Goal: Communication & Community: Answer question/provide support

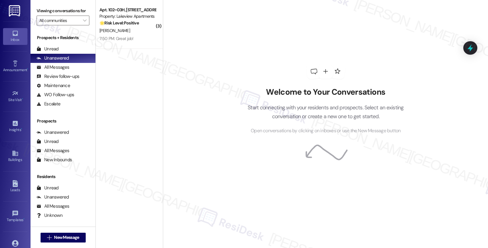
click at [109, 25] on strong "🌟 Risk Level: Positive" at bounding box center [118, 22] width 39 height 5
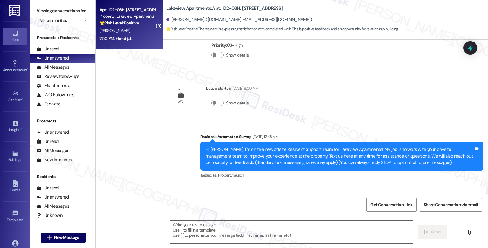
type textarea "Fetching suggested responses. Please feel free to read through the conversation…"
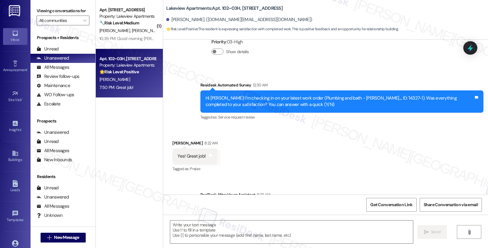
scroll to position [1632, 0]
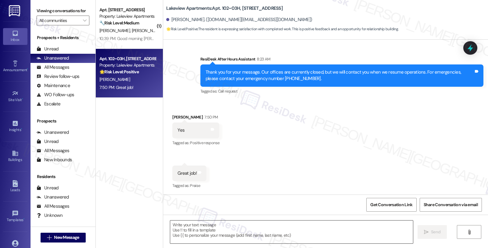
click at [224, 229] on textarea at bounding box center [291, 231] width 243 height 23
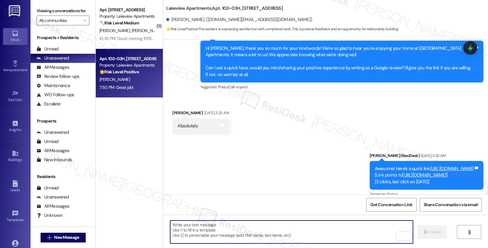
scroll to position [479, 0]
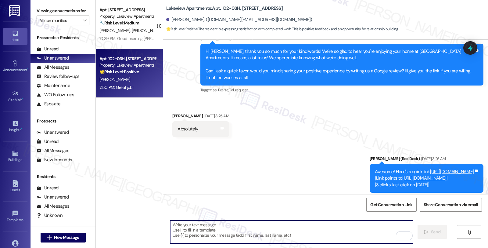
click at [204, 232] on textarea "To enrich screen reader interactions, please activate Accessibility in Grammarl…" at bounding box center [291, 231] width 243 height 23
click at [172, 113] on div "[PERSON_NAME] [DATE] 3:25 AM" at bounding box center [200, 117] width 56 height 9
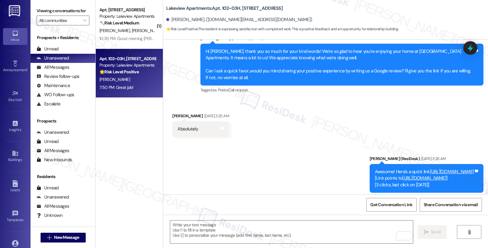
click at [170, 111] on div "Received via SMS [PERSON_NAME] [DATE] 3:25 AM Absolutely Tags and notes" at bounding box center [201, 124] width 66 height 33
copy div "[PERSON_NAME]"
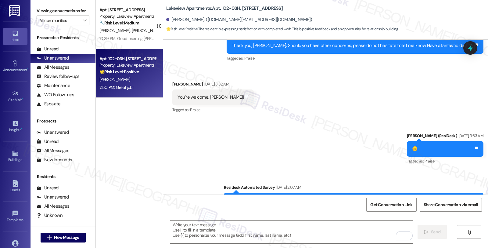
scroll to position [615, 0]
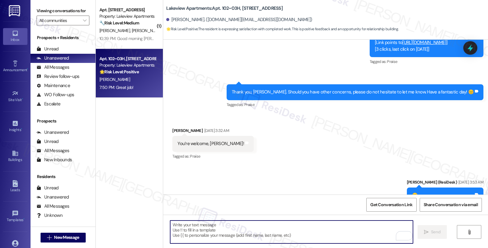
click at [229, 225] on textarea "To enrich screen reader interactions, please activate Accessibility in Grammarl…" at bounding box center [291, 231] width 243 height 23
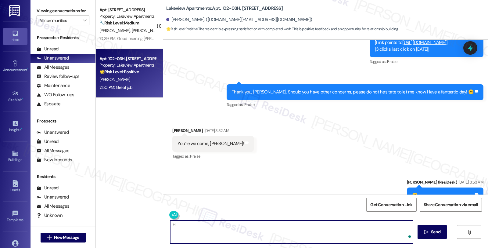
paste textarea "[PERSON_NAME]"
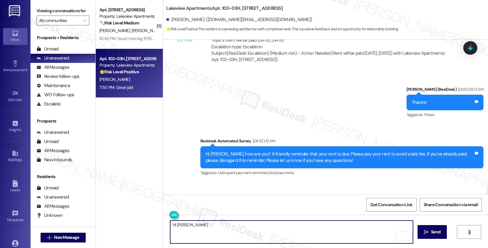
scroll to position [1327, 0]
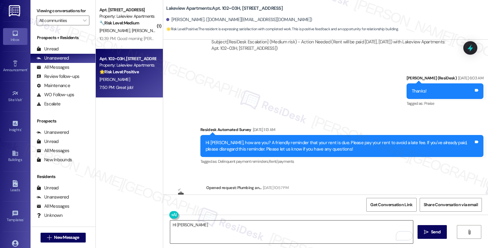
click at [279, 227] on textarea "HI [PERSON_NAME]" at bounding box center [291, 231] width 243 height 23
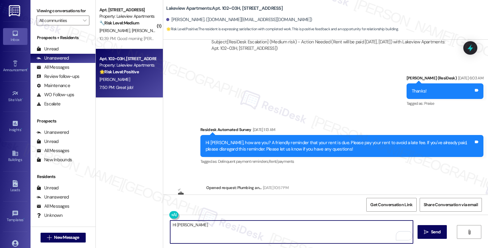
paste textarea "I’m glad your latest work order has been completed to your satisfaction."
click at [185, 224] on textarea "HI [PERSON_NAME] I’m glad your latest work order has been completed to your sat…" at bounding box center [291, 231] width 243 height 23
click at [334, 228] on textarea "HI [PERSON_NAME], I’m glad your latest work order has been completed to your sa…" at bounding box center [291, 231] width 243 height 23
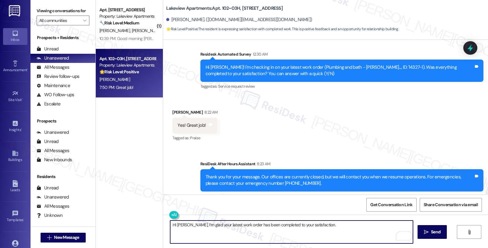
scroll to position [1598, 0]
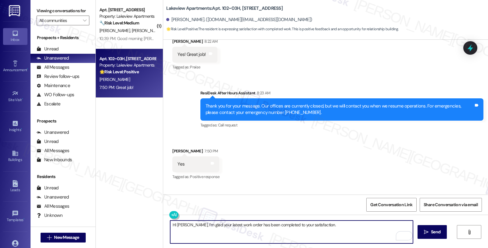
paste textarea "Should you have other concerns, please do not hesitate to let me know. Have a f…"
type textarea "HI [PERSON_NAME], I’m glad your latest work order has been completed to your sa…"
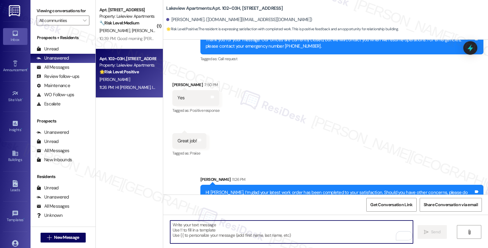
scroll to position [1681, 0]
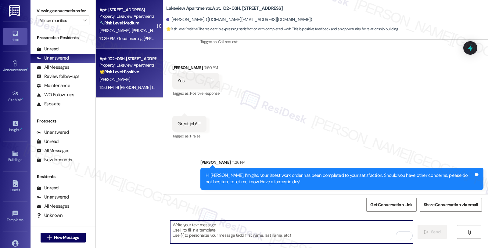
click at [132, 31] on span "[PERSON_NAME]" at bounding box center [147, 30] width 31 height 5
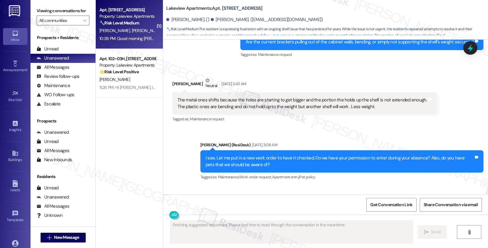
scroll to position [1475, 0]
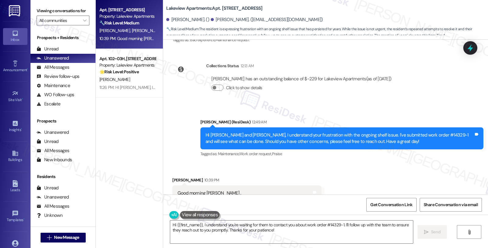
click at [172, 177] on div "[PERSON_NAME] 10:39 PM" at bounding box center [246, 181] width 149 height 9
copy div "[PERSON_NAME]"
click at [170, 223] on textarea "Hi {{first_name}}, I understand you're waiting for them to contact you about wo…" at bounding box center [291, 231] width 243 height 23
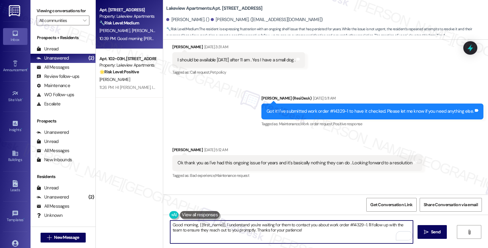
scroll to position [1272, 0]
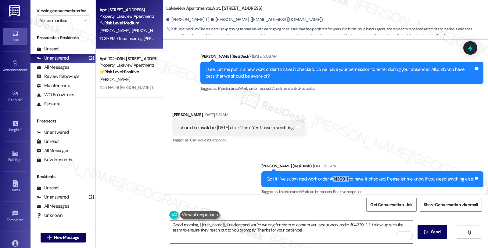
drag, startPoint x: 334, startPoint y: 152, endPoint x: 350, endPoint y: 153, distance: 15.3
click at [350, 176] on div "Got it! I've submitted work order #14329-1 to have it checked. Please let me kn…" at bounding box center [370, 179] width 207 height 6
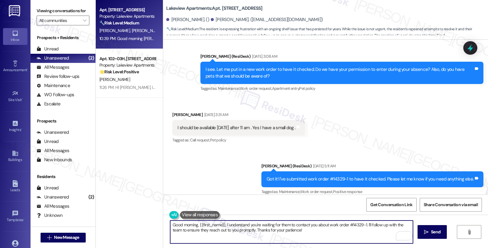
click at [223, 225] on textarea "Good morning, {{first_name}}, I understand you're waiting for them to contact y…" at bounding box center [291, 231] width 243 height 23
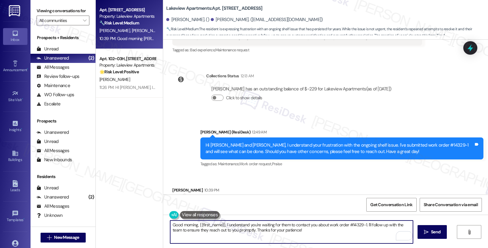
scroll to position [1476, 0]
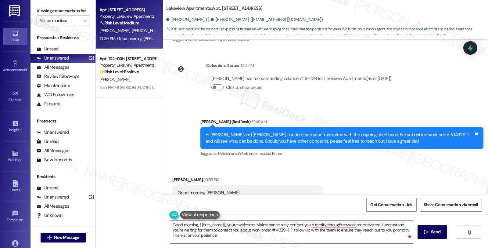
click at [327, 193] on div "Received via SMS [PERSON_NAME] 10:39 PM Good morning [PERSON_NAME] . Thank you …" at bounding box center [325, 192] width 325 height 58
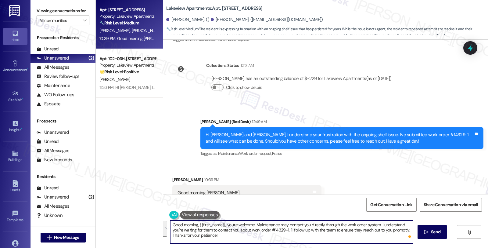
drag, startPoint x: 378, startPoint y: 224, endPoint x: 381, endPoint y: 233, distance: 9.6
click at [381, 233] on textarea "Good morning, {{first_name}}, you're welcome. Maintenance may contact you direc…" at bounding box center [291, 231] width 243 height 23
type textarea "Good morning, {{first_name}}, you're welcome. Maintenance may contact you direc…"
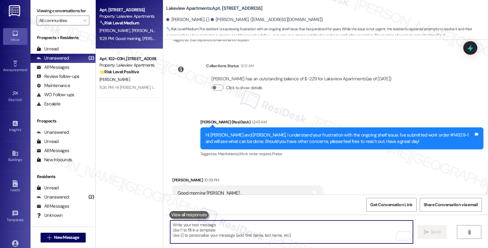
scroll to position [1525, 0]
